Goal: Information Seeking & Learning: Learn about a topic

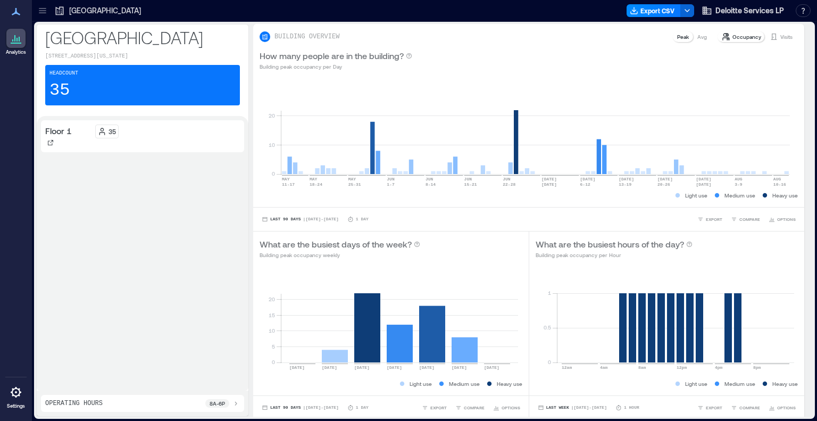
click at [41, 9] on icon at bounding box center [42, 10] width 11 height 11
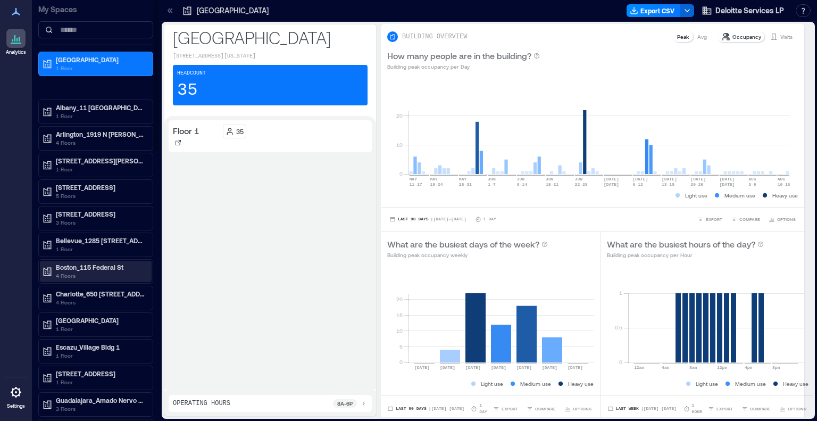
click at [111, 267] on p "Boston_115 Federal St" at bounding box center [100, 267] width 89 height 9
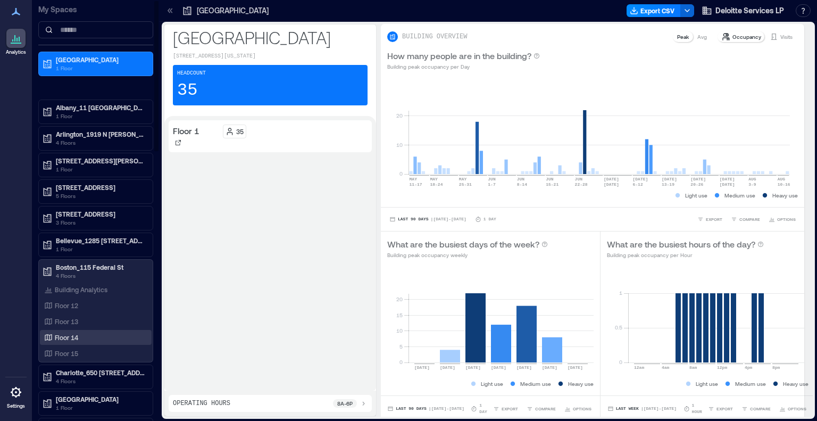
click at [74, 337] on p "Floor 14" at bounding box center [66, 337] width 23 height 9
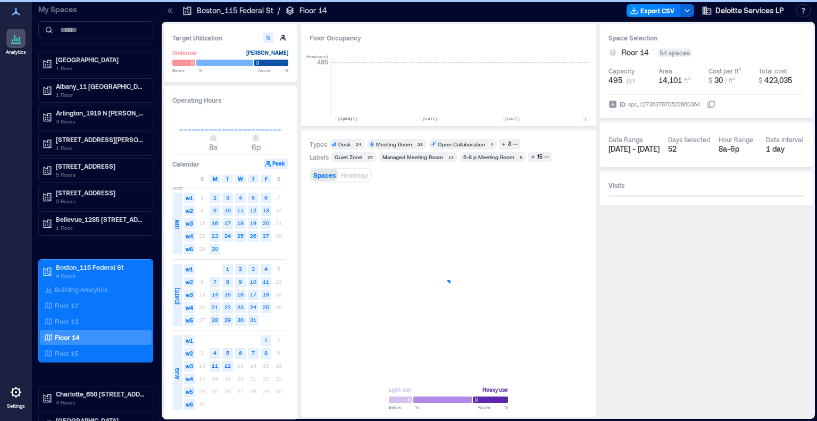
scroll to position [0, 675]
